Goal: Task Accomplishment & Management: Manage account settings

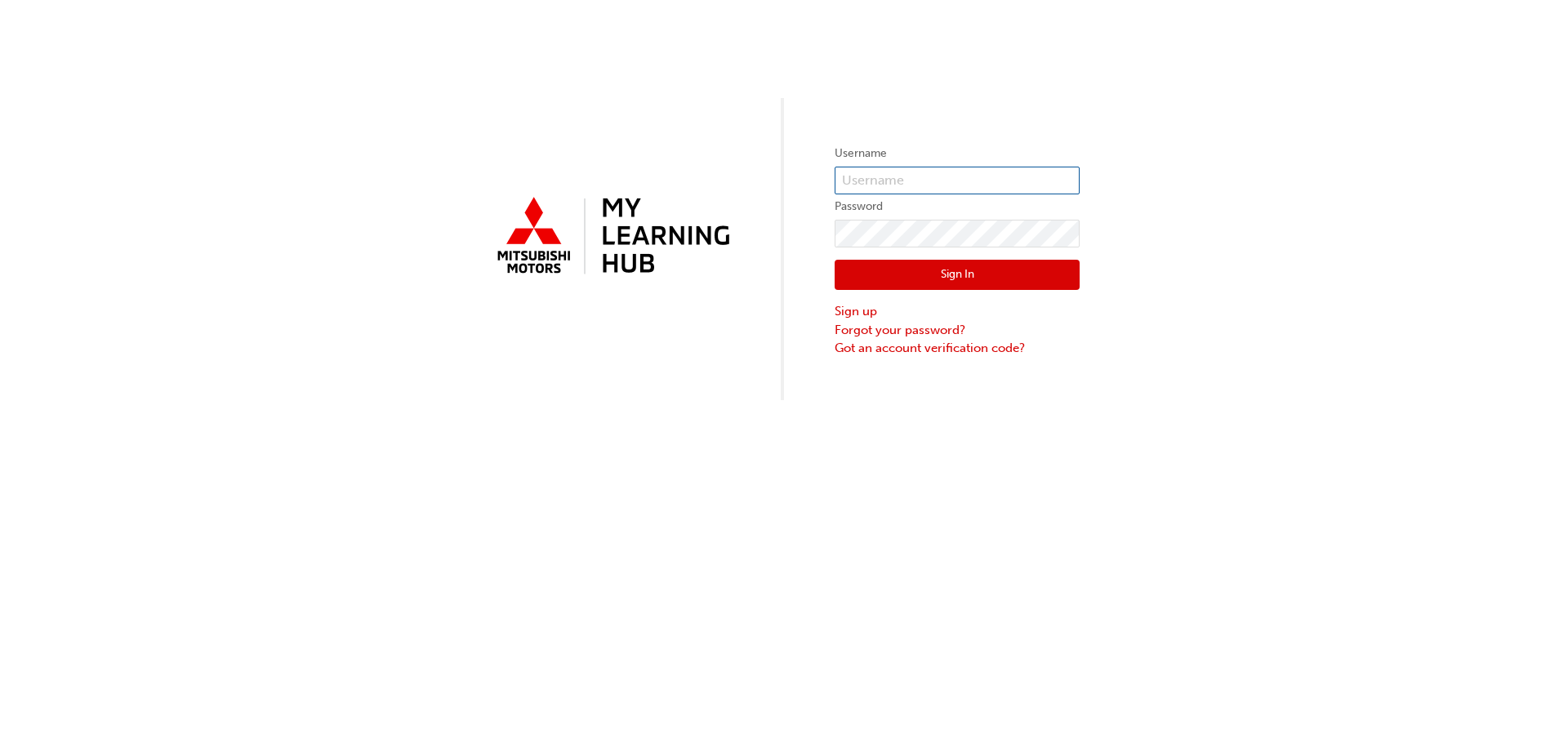
click at [893, 188] on input "text" at bounding box center [957, 180] width 245 height 27
type input "[EMAIL_ADDRESS][DOMAIN_NAME]"
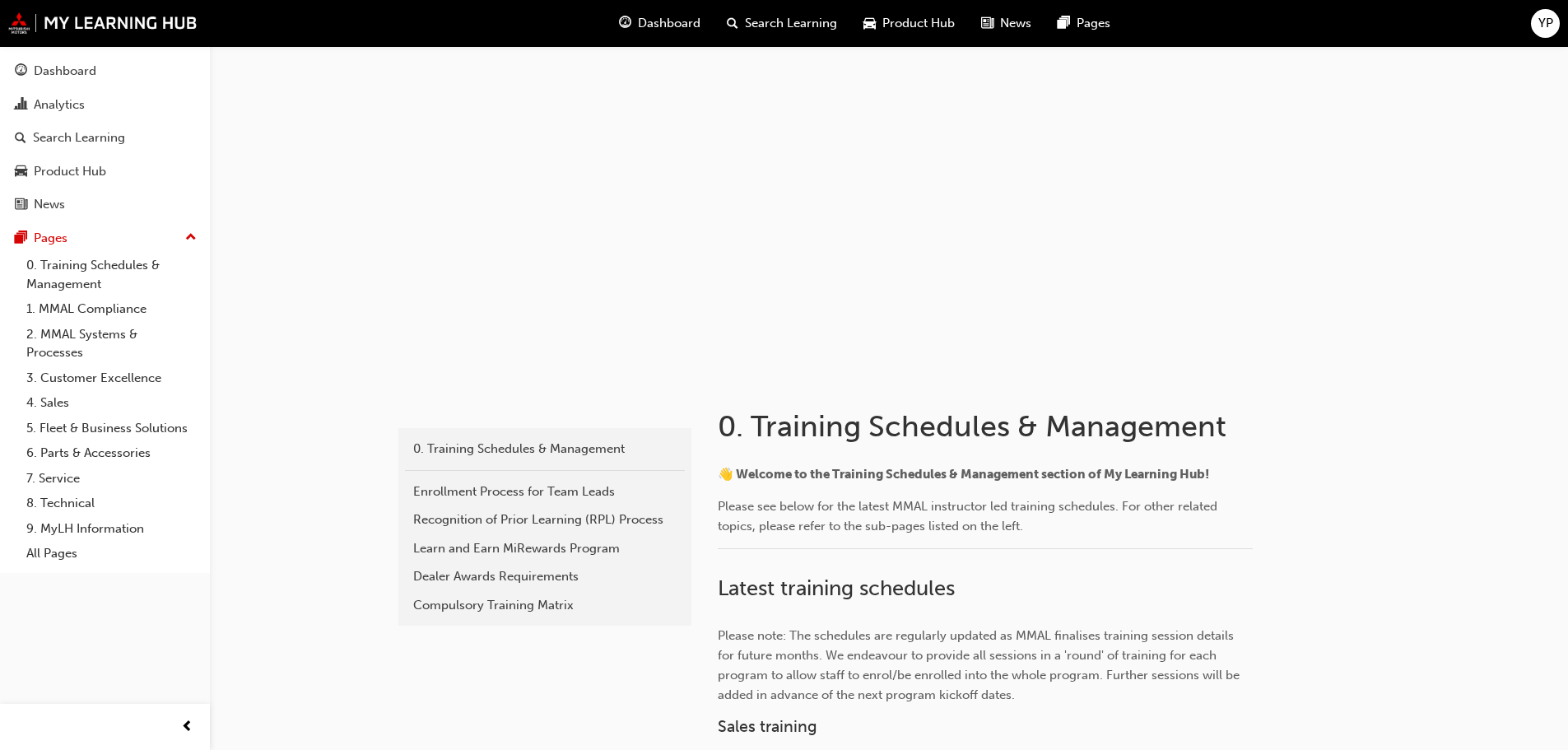
click at [1545, 27] on span "YP" at bounding box center [1546, 23] width 15 height 19
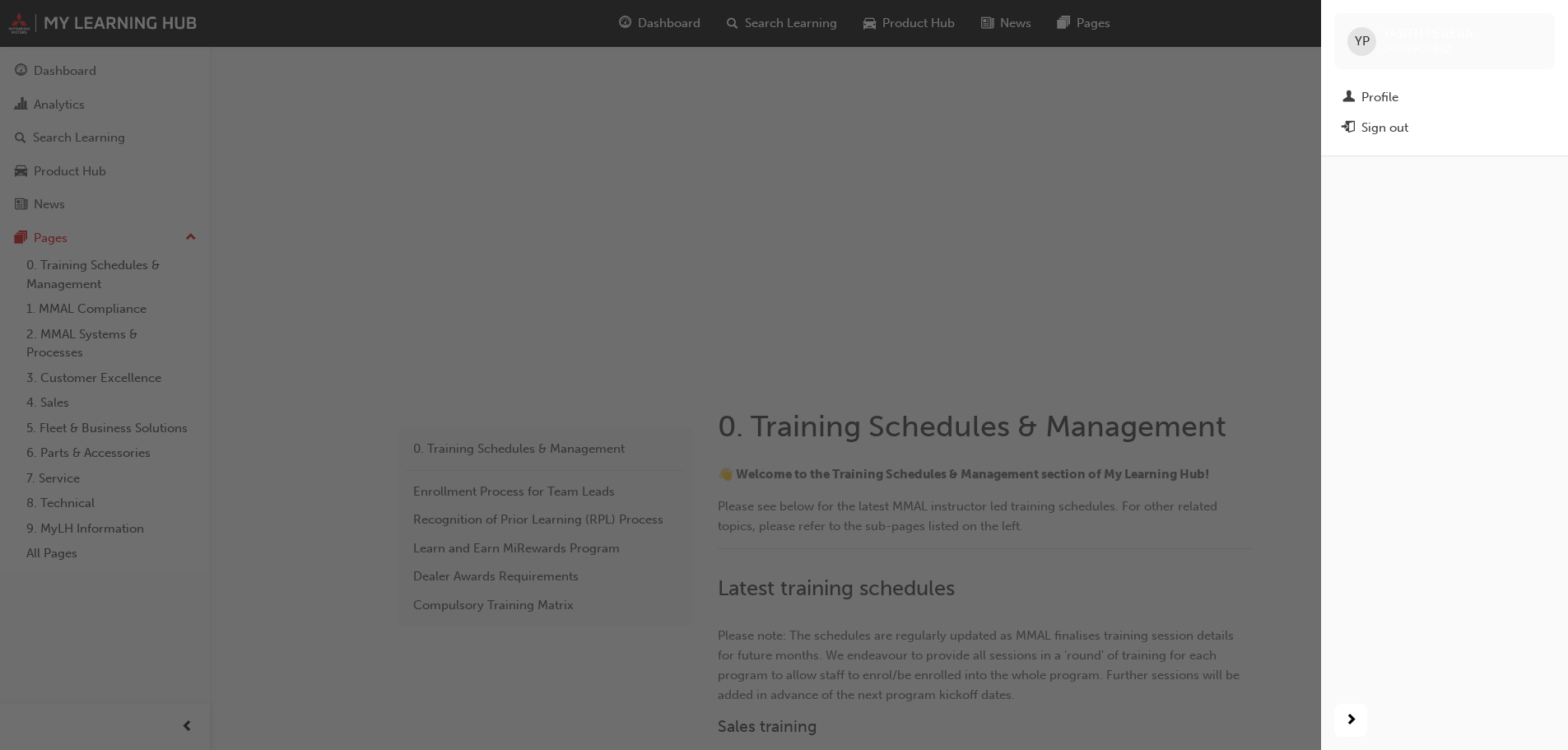
click at [1373, 39] on div "YP" at bounding box center [1362, 41] width 29 height 29
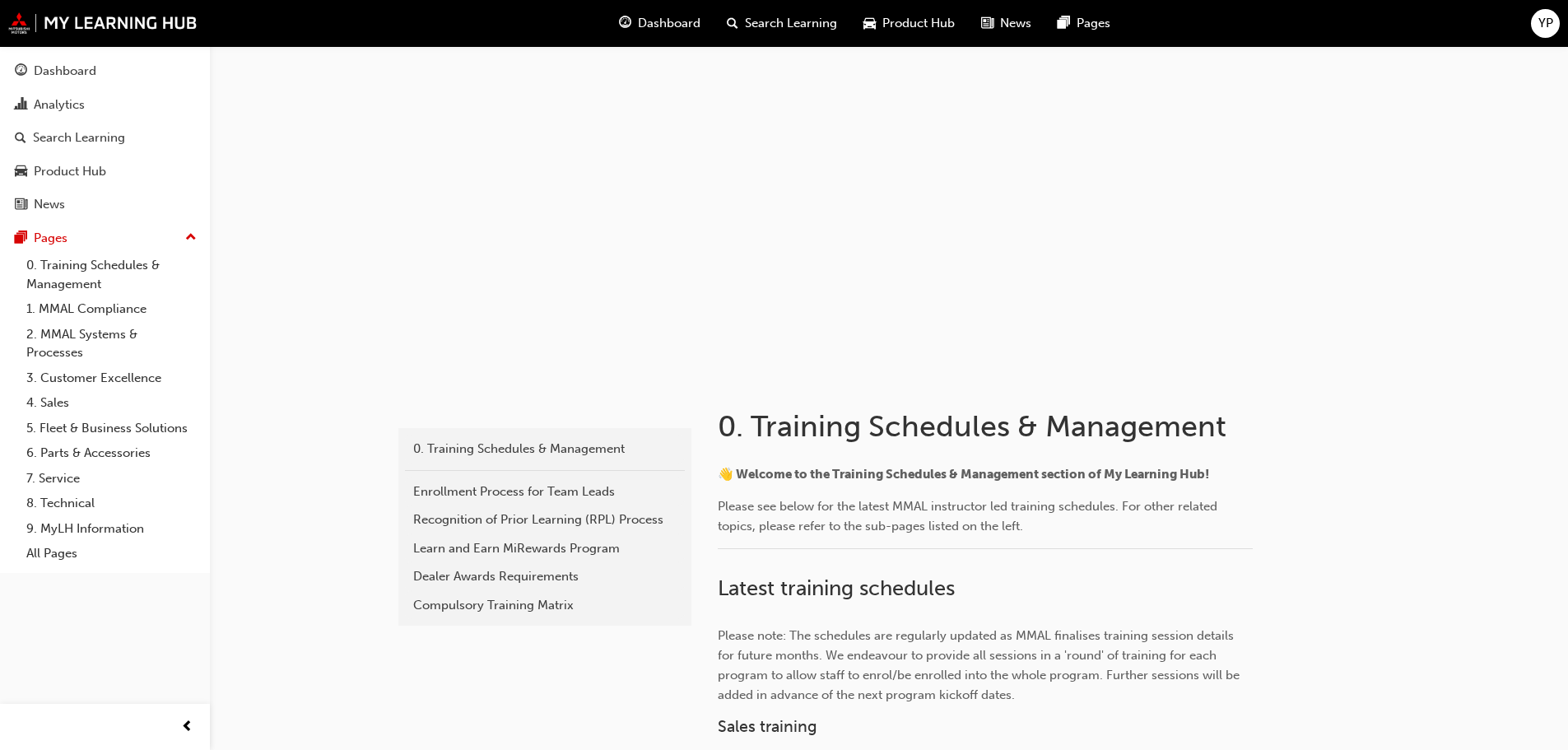
click at [1543, 26] on span "YP" at bounding box center [1546, 23] width 15 height 19
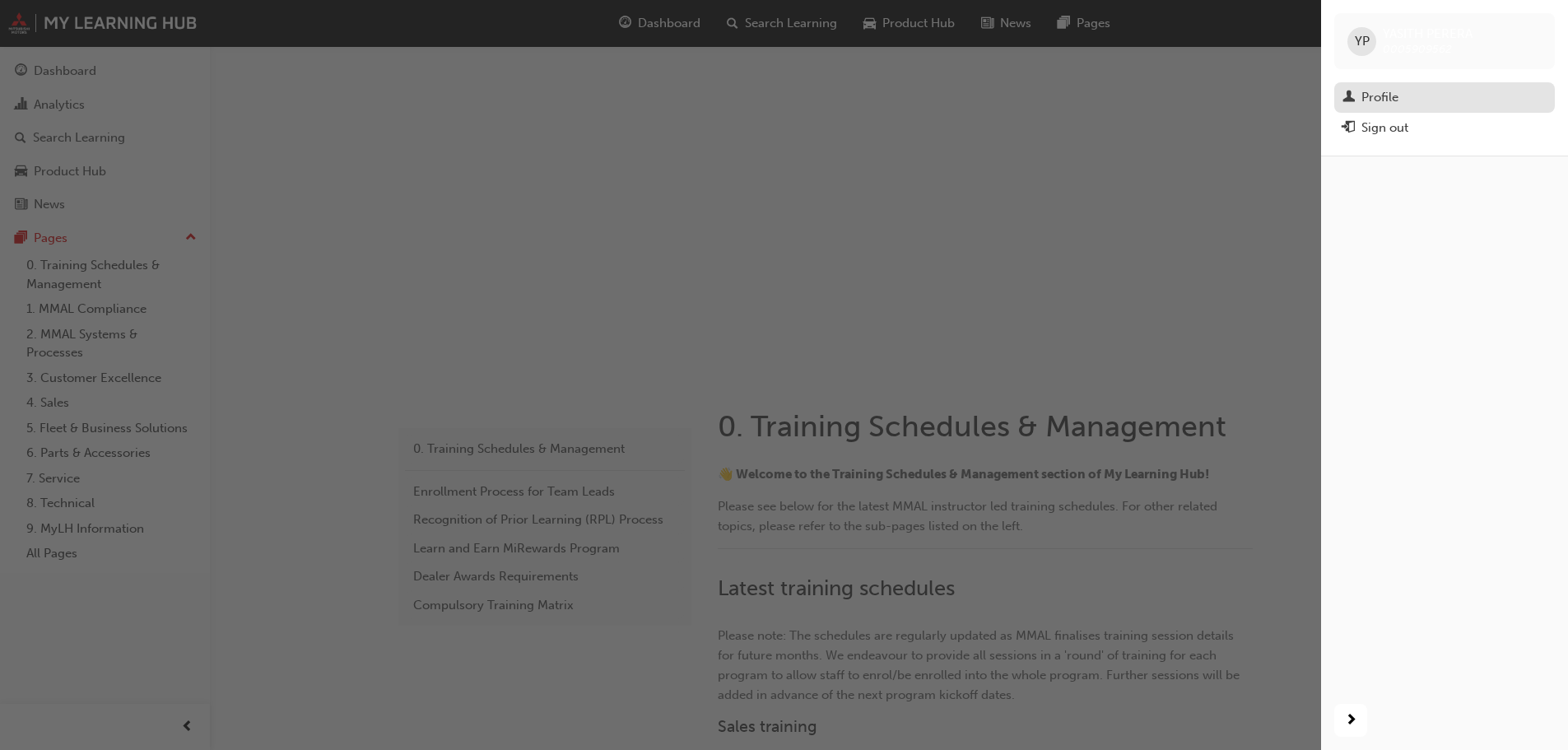
click at [1427, 98] on div "Profile" at bounding box center [1444, 97] width 204 height 21
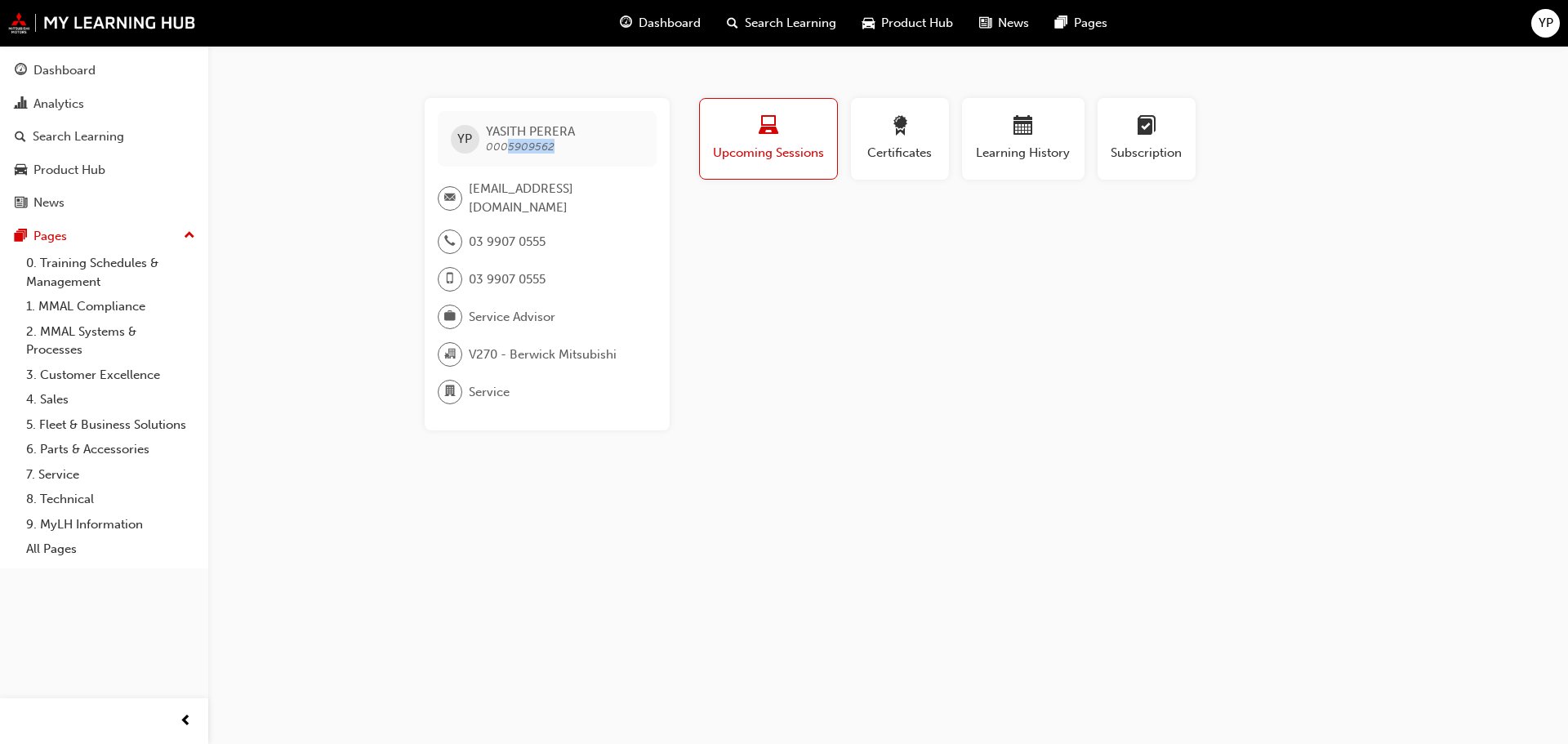
drag, startPoint x: 550, startPoint y: 149, endPoint x: 503, endPoint y: 146, distance: 47.1
click at [503, 146] on span "0005909562" at bounding box center [520, 146] width 68 height 14
copy span "5909562"
